Goal: Task Accomplishment & Management: Use online tool/utility

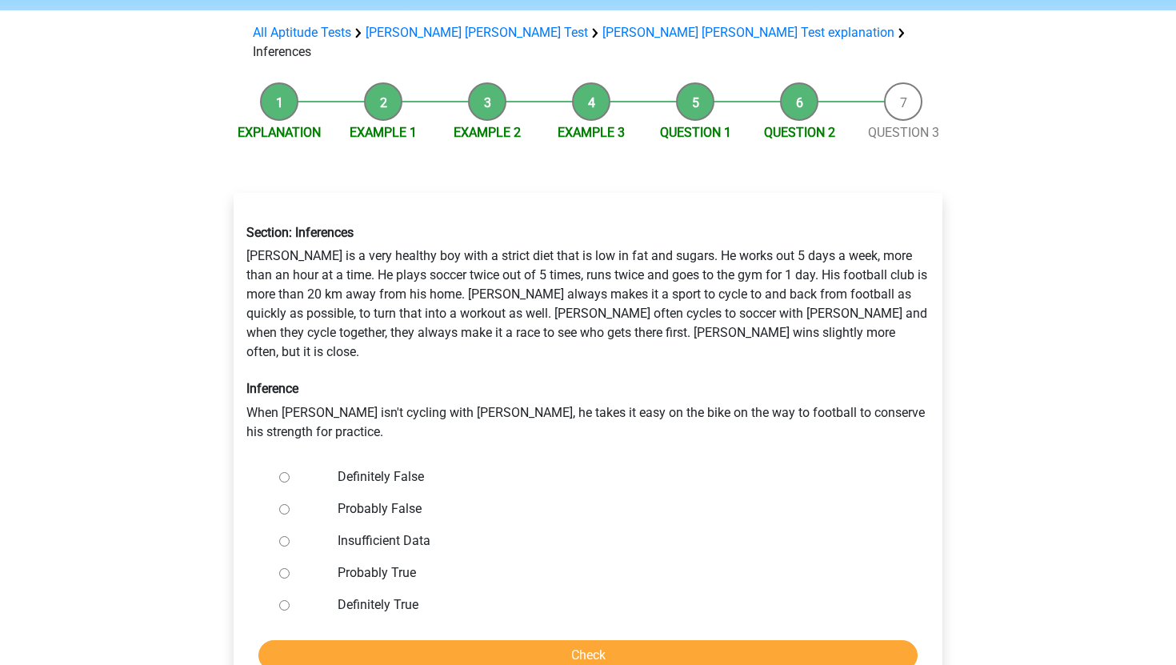
scroll to position [83, 0]
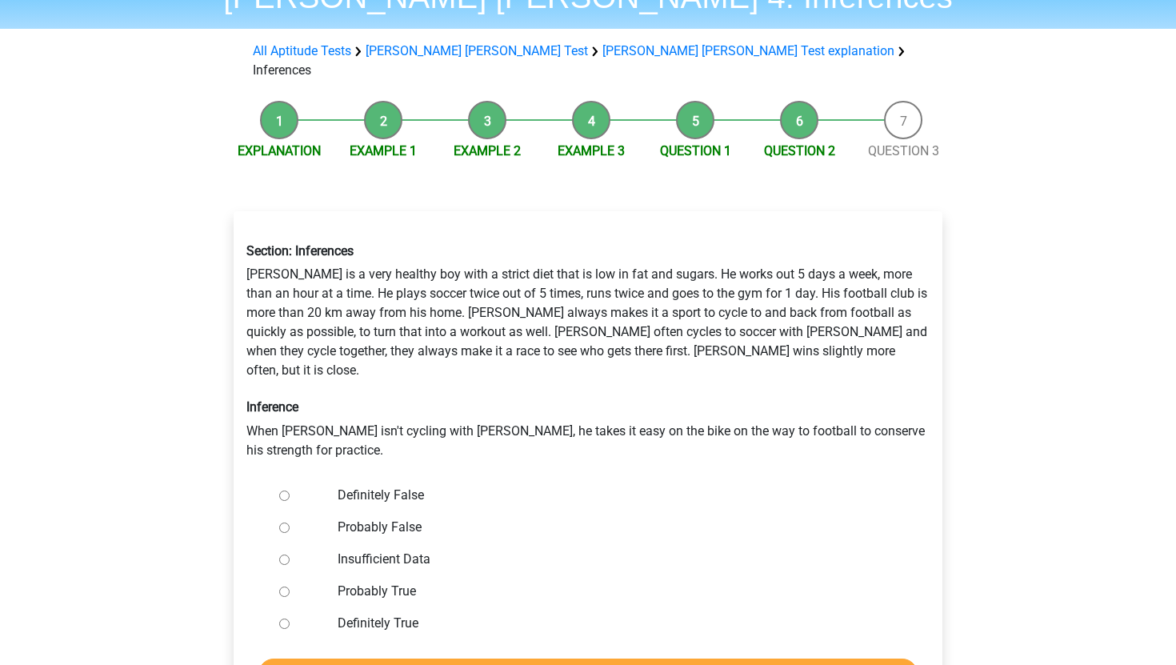
click at [434, 254] on div "Section: Inferences Rowan is a very healthy boy with a strict diet that is low …" at bounding box center [587, 351] width 707 height 242
click at [361, 575] on div "Probably True" at bounding box center [613, 591] width 577 height 32
click at [277, 575] on div at bounding box center [299, 591] width 53 height 32
click at [285, 586] on input "Probably True" at bounding box center [284, 591] width 10 height 10
radio input "true"
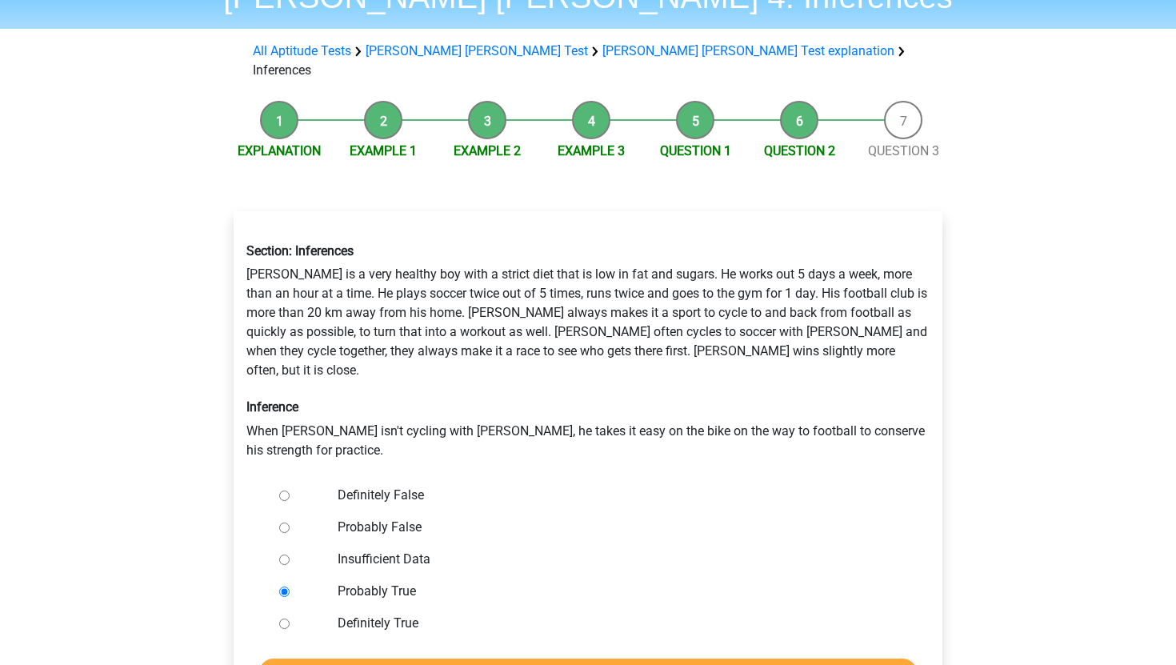
click at [393, 653] on div "Section: Inferences Rowan is a very healthy boy with a strict diet that is low …" at bounding box center [588, 462] width 709 height 502
click at [393, 658] on input "Check" at bounding box center [587, 673] width 659 height 30
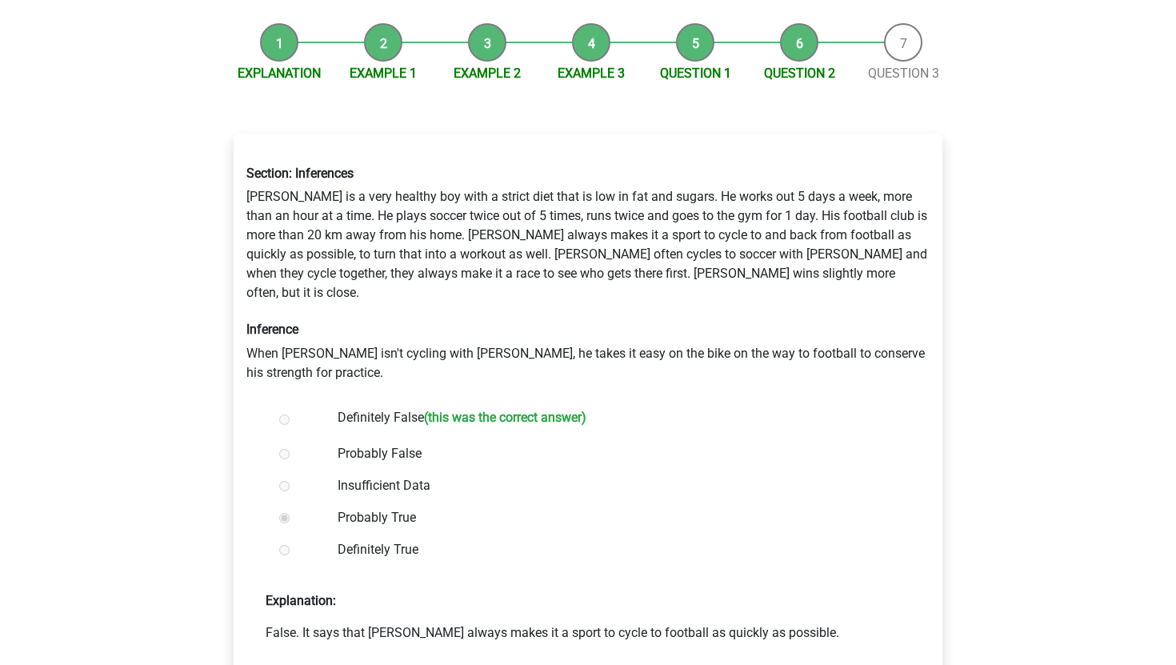
scroll to position [337, 0]
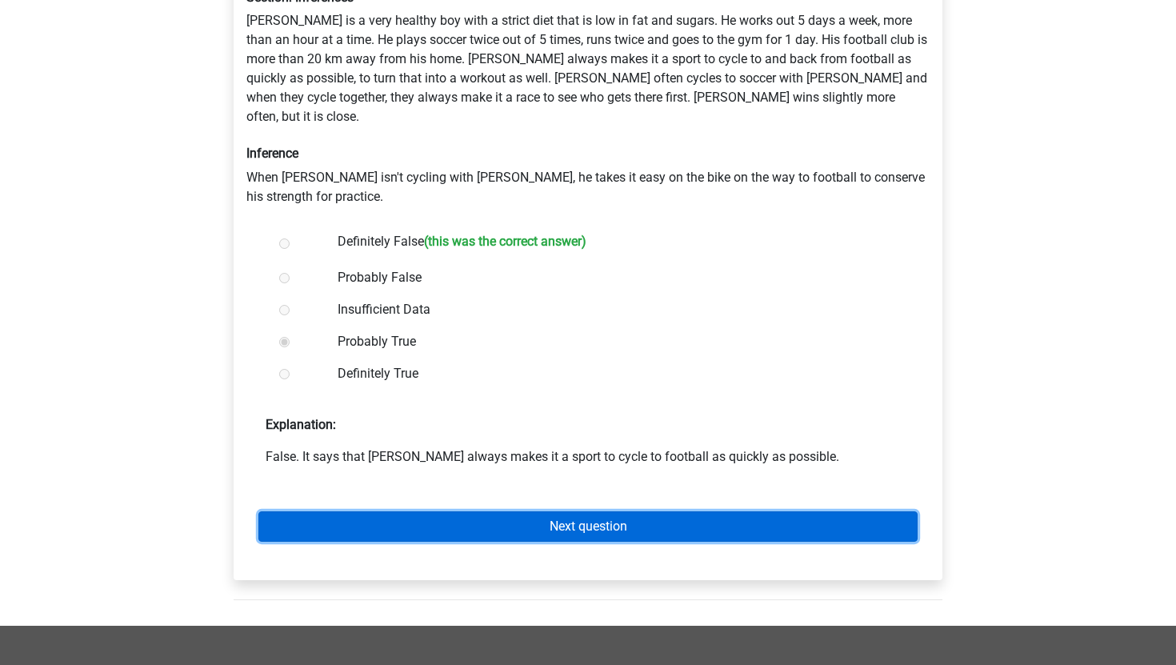
click at [473, 511] on link "Next question" at bounding box center [587, 526] width 659 height 30
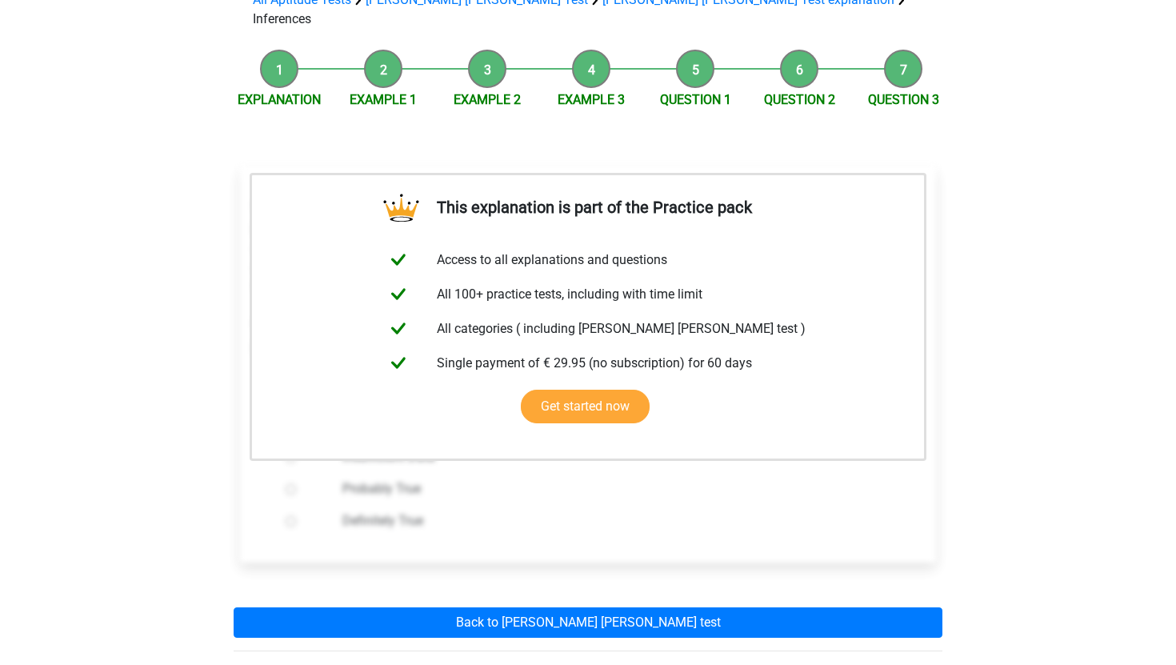
scroll to position [135, 0]
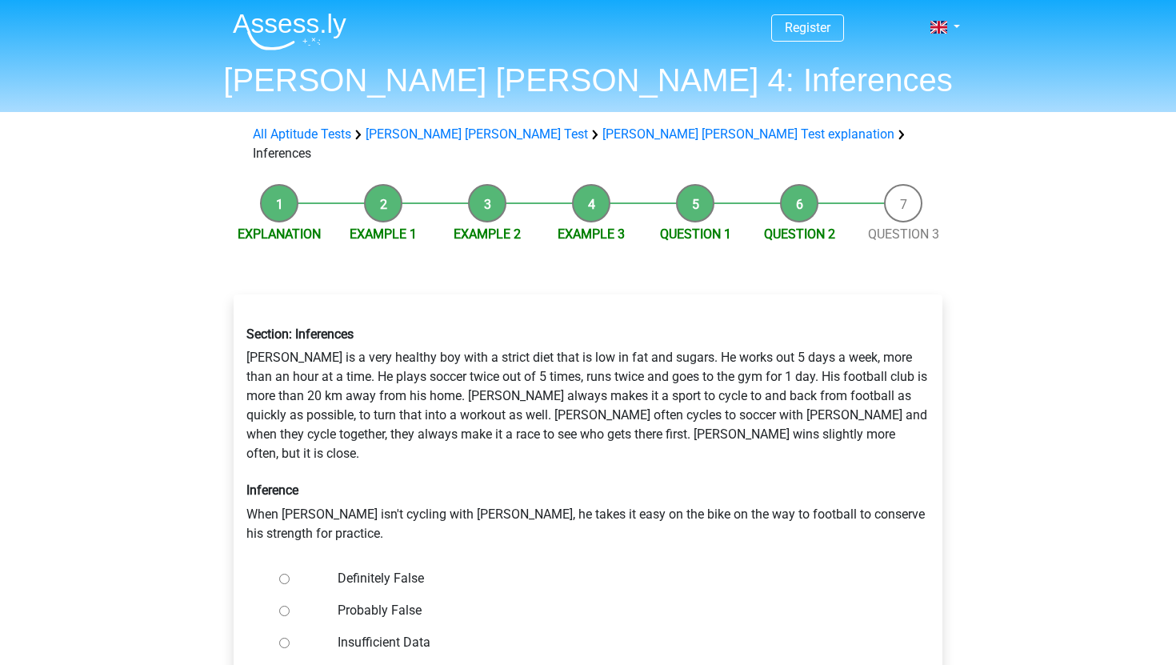
scroll to position [82, 0]
